Goal: Navigation & Orientation: Find specific page/section

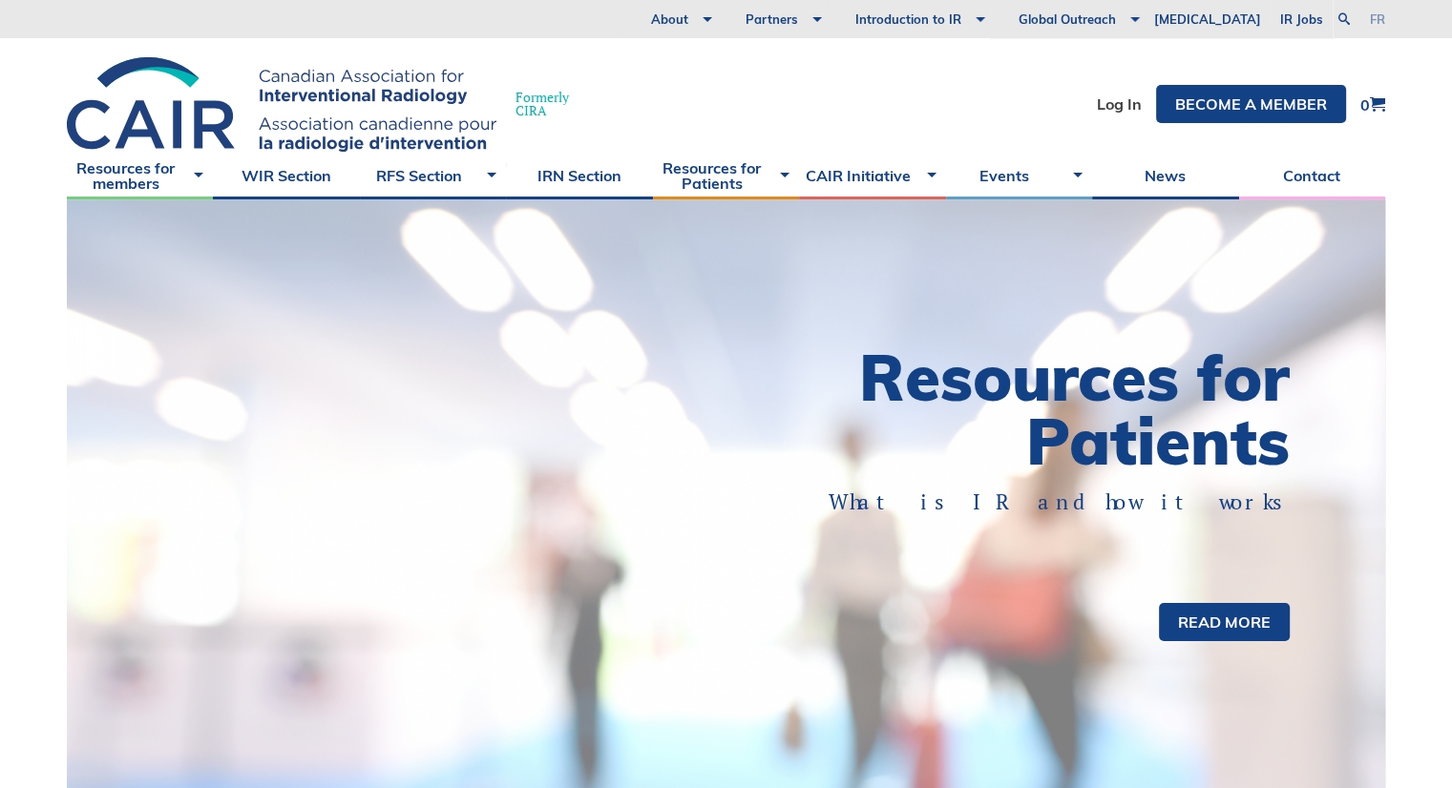
click at [1372, 17] on link "fr" at bounding box center [1377, 19] width 15 height 12
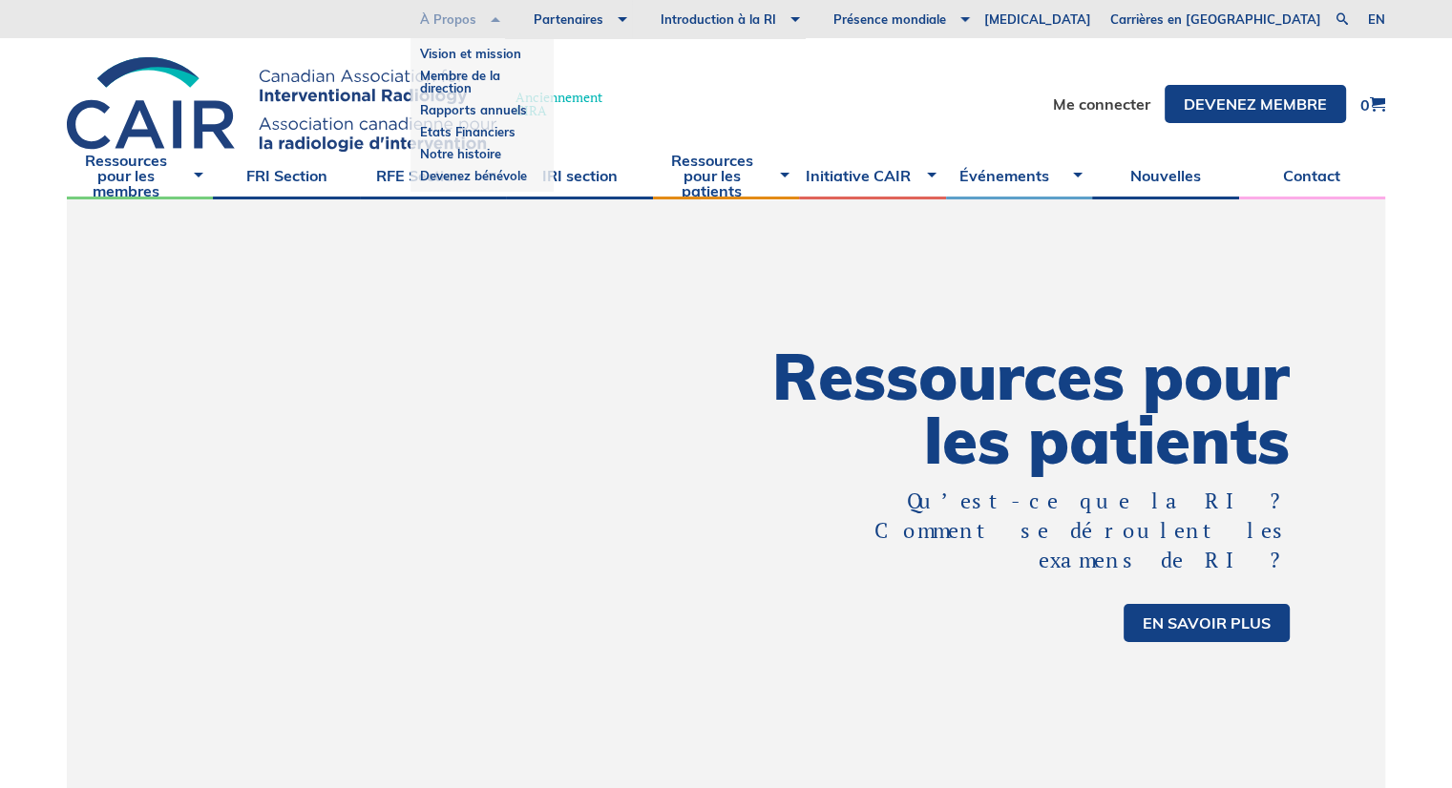
click at [505, 25] on link "À Propos" at bounding box center [448, 19] width 114 height 38
